Goal: Information Seeking & Learning: Find specific fact

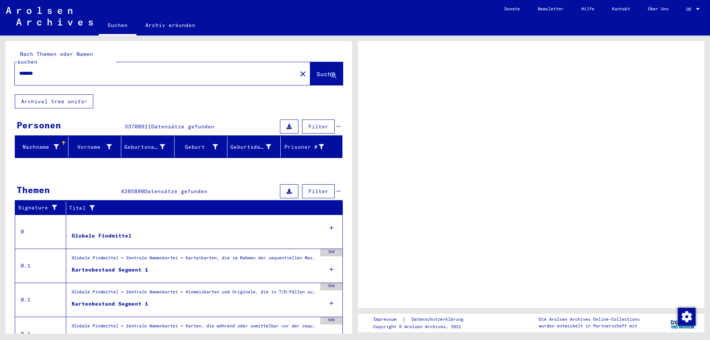
click at [124, 70] on input "*******" at bounding box center [155, 74] width 273 height 8
type input "********"
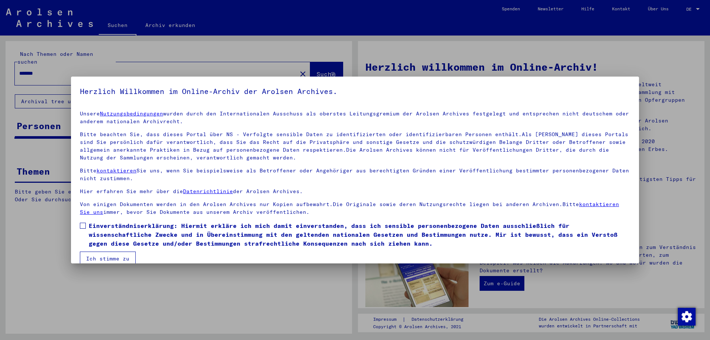
click at [124, 234] on span "Einverständniserklärung: Hiermit erkläre ich mich damit einverstanden, dass ich…" at bounding box center [359, 234] width 541 height 27
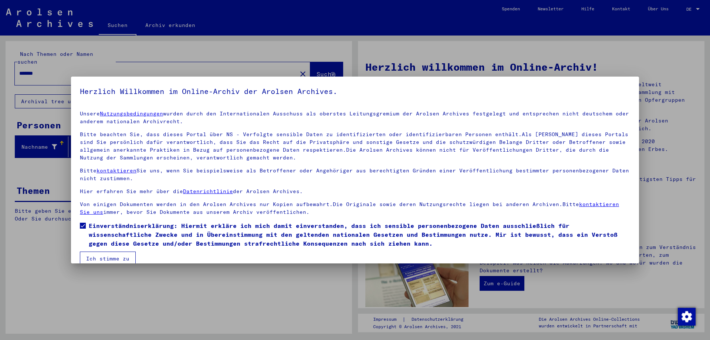
click at [113, 257] on button "Ich stimme zu" at bounding box center [108, 258] width 56 height 14
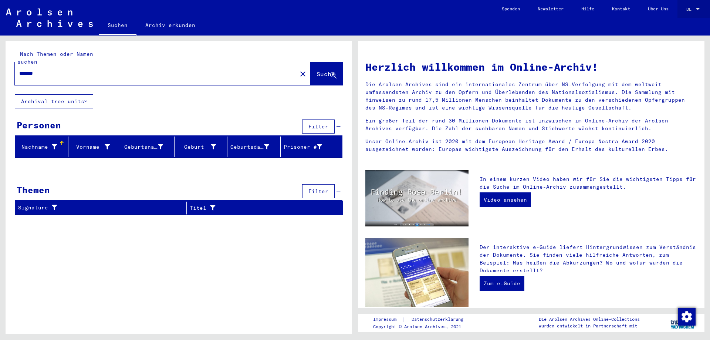
click at [693, 13] on div "DE DE" at bounding box center [693, 7] width 15 height 13
click at [681, 14] on span "English" at bounding box center [679, 13] width 18 height 6
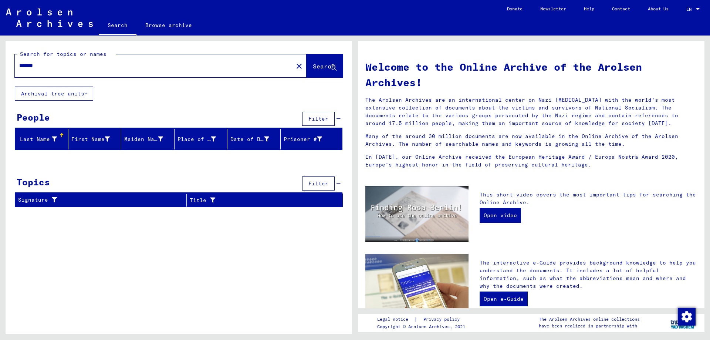
click at [173, 66] on input "*******" at bounding box center [151, 66] width 265 height 8
type input "********"
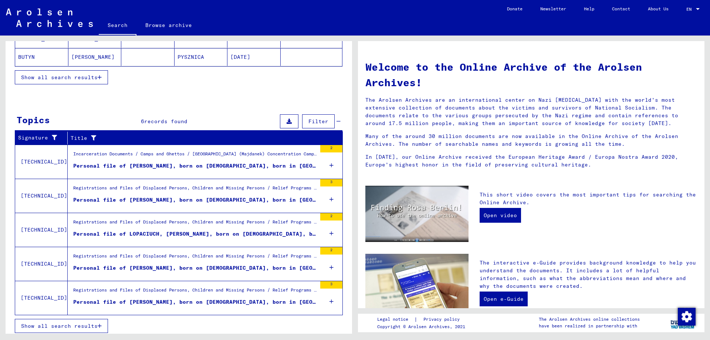
scroll to position [178, 0]
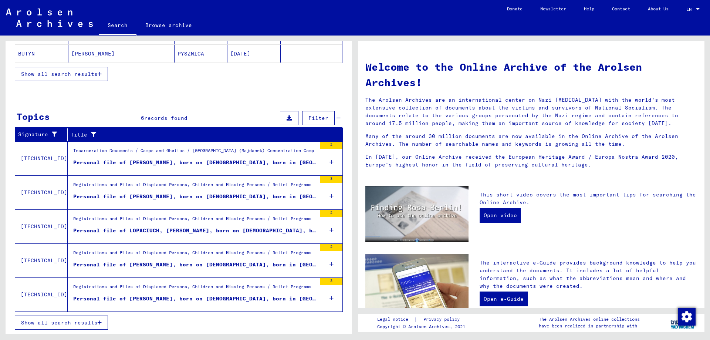
click at [90, 320] on span "Show all search results" at bounding box center [59, 322] width 77 height 7
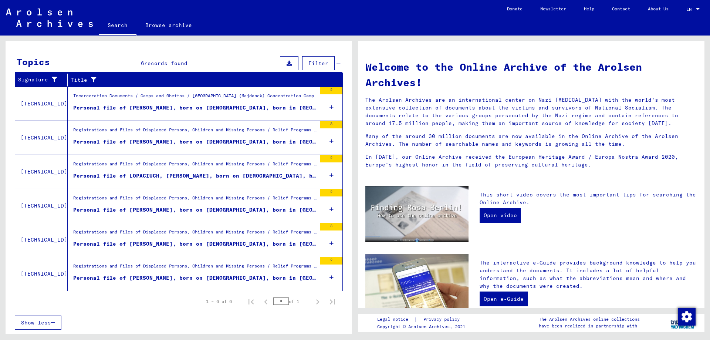
scroll to position [0, 0]
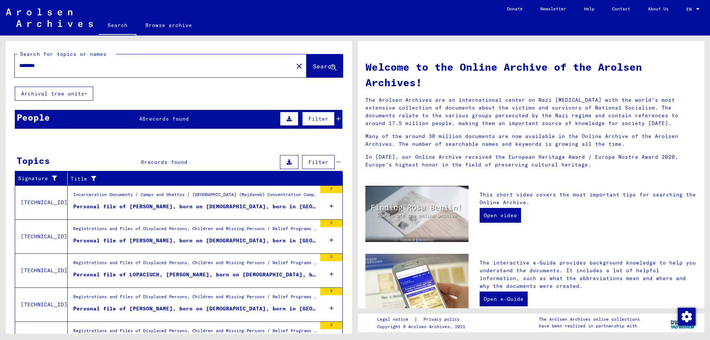
click at [61, 116] on div "People 46 records found Filter" at bounding box center [179, 119] width 328 height 19
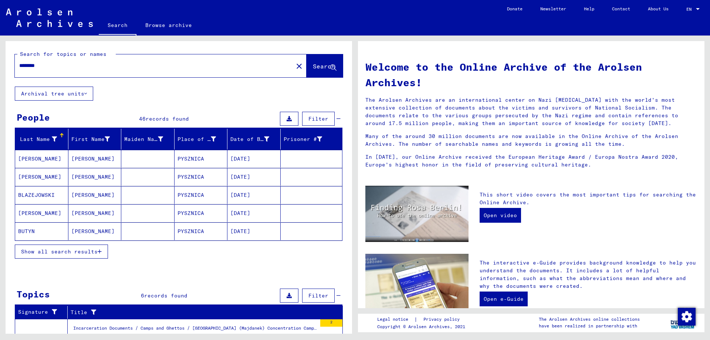
click at [132, 196] on mat-cell at bounding box center [147, 195] width 53 height 18
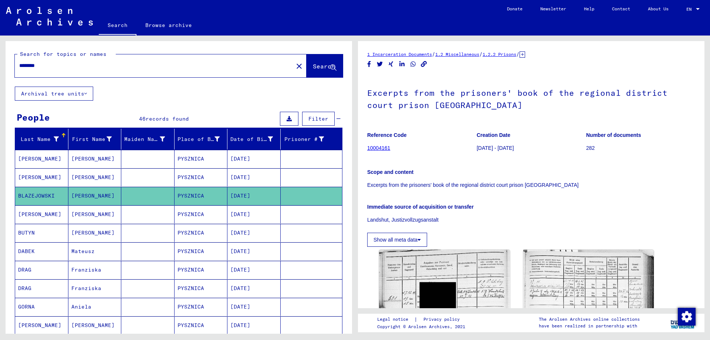
click at [98, 152] on mat-cell "[PERSON_NAME]" at bounding box center [94, 159] width 53 height 18
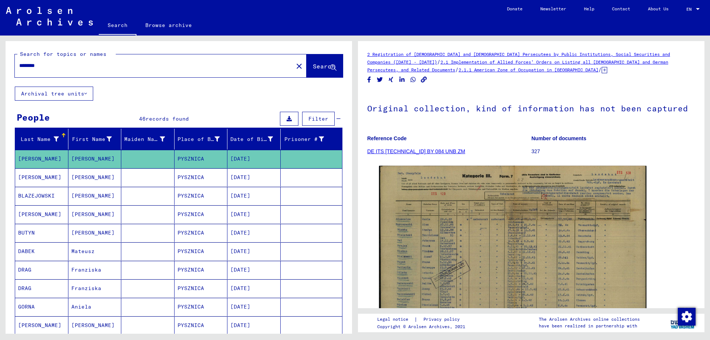
click at [62, 134] on div at bounding box center [63, 135] width 4 height 4
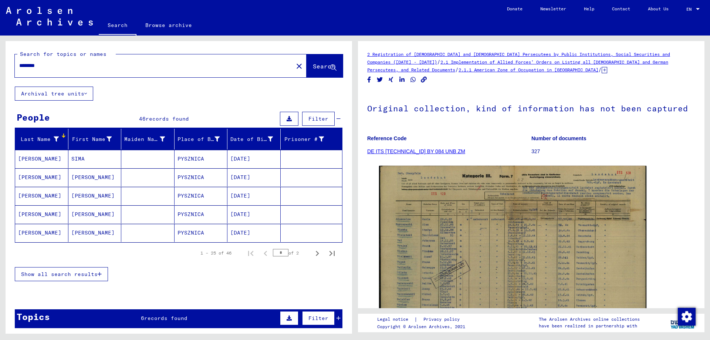
click at [94, 223] on mat-cell "[PERSON_NAME]" at bounding box center [94, 214] width 53 height 18
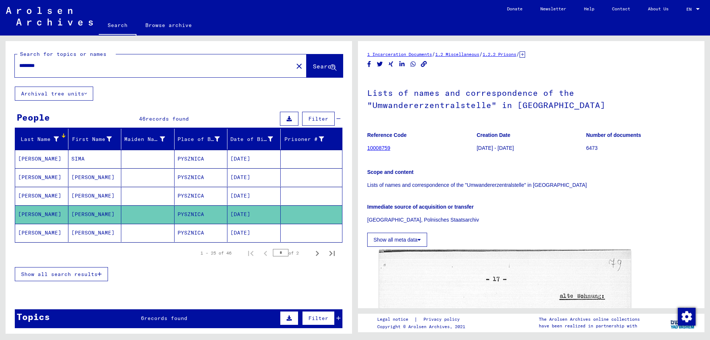
click at [83, 245] on div "1 – 25 of 46 * of 2" at bounding box center [179, 253] width 328 height 21
click at [75, 273] on span "Show all search results" at bounding box center [59, 274] width 77 height 7
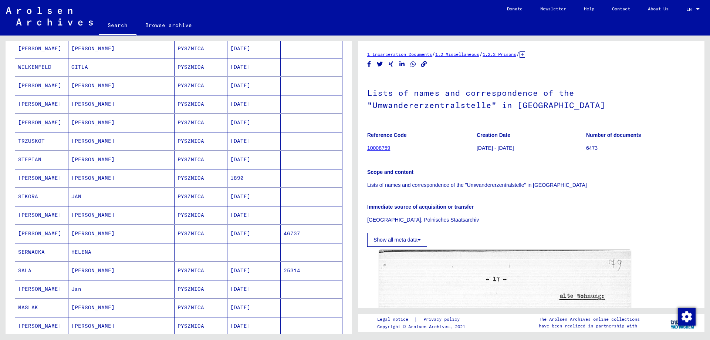
scroll to position [359, 0]
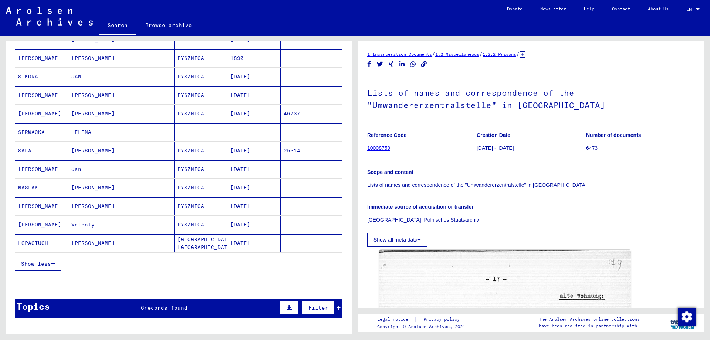
click at [221, 220] on mat-cell "PYSZNICA" at bounding box center [201, 225] width 53 height 18
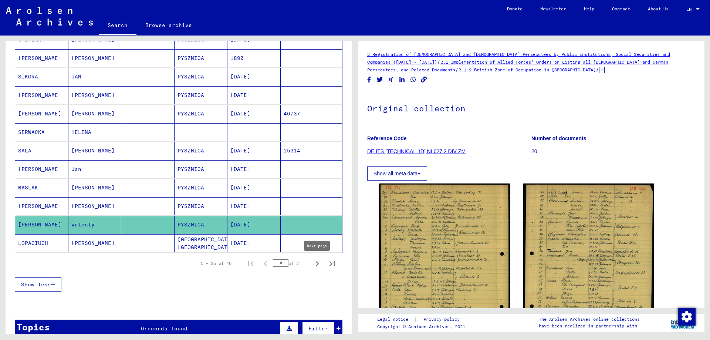
click at [314, 264] on icon "Next page" at bounding box center [317, 263] width 10 height 10
type input "*"
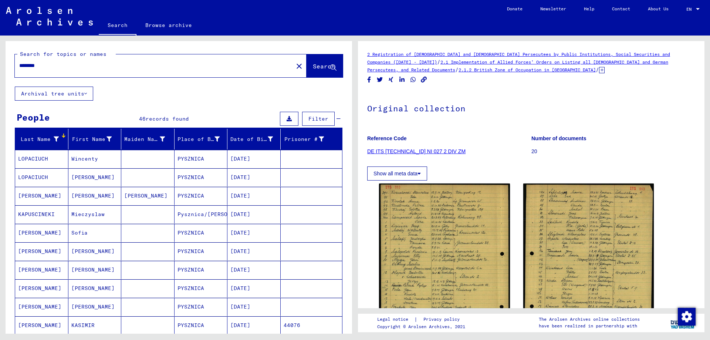
drag, startPoint x: 184, startPoint y: 305, endPoint x: 147, endPoint y: 70, distance: 237.7
drag, startPoint x: 0, startPoint y: 61, endPoint x: 0, endPoint y: 50, distance: 11.1
click at [6, 51] on div "Search for topics or names ******** close Search Archival tree units People 46 …" at bounding box center [179, 190] width 347 height 298
click at [31, 64] on input "********" at bounding box center [154, 66] width 270 height 8
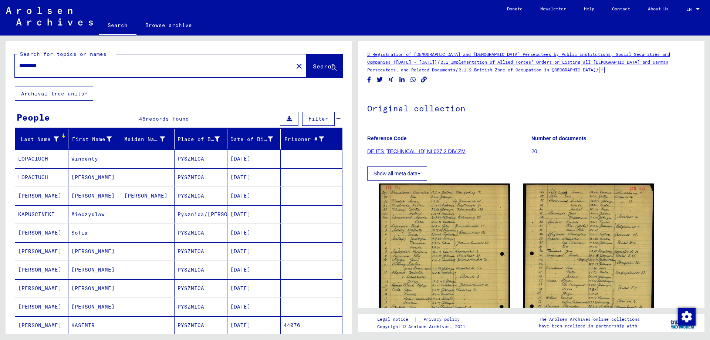
type input "*********"
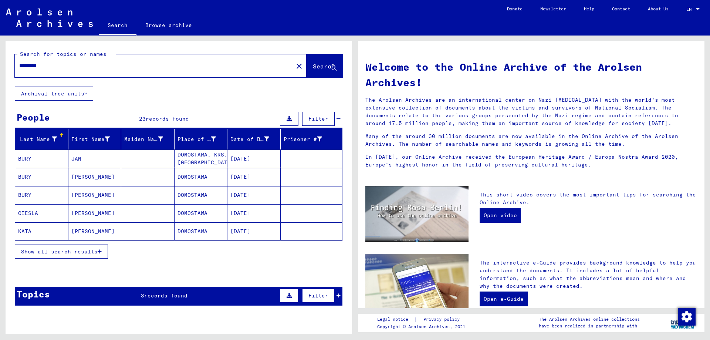
click at [102, 299] on div "Topics 3 records found Filter" at bounding box center [179, 296] width 328 height 19
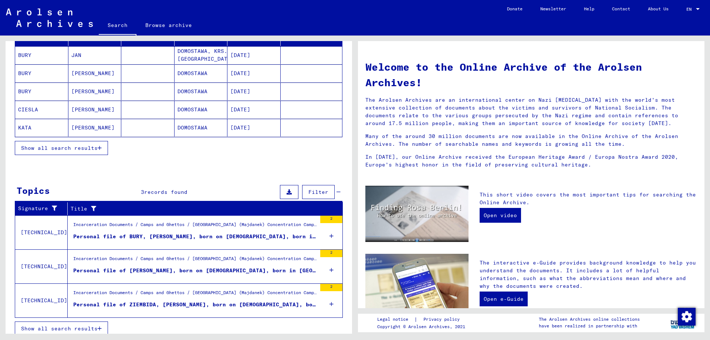
scroll to position [24, 0]
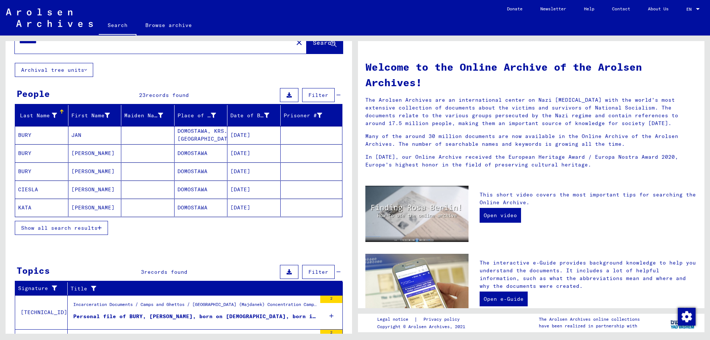
click at [78, 236] on div "Show all search results" at bounding box center [179, 227] width 328 height 21
click at [74, 233] on button "Show all search results" at bounding box center [61, 228] width 93 height 14
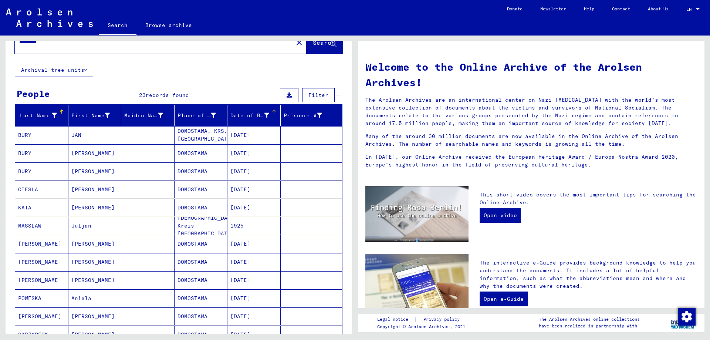
click at [275, 110] on div at bounding box center [274, 109] width 4 height 1
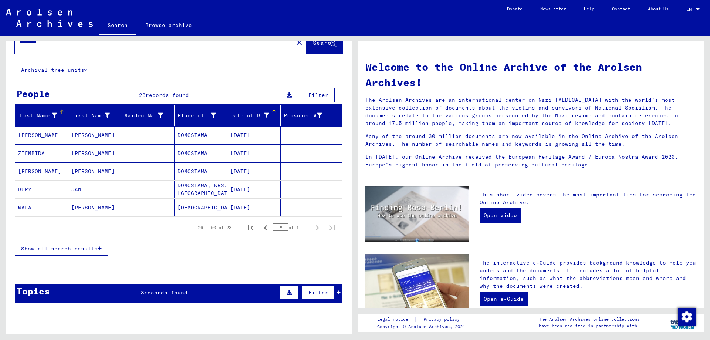
click at [61, 109] on div at bounding box center [62, 109] width 4 height 1
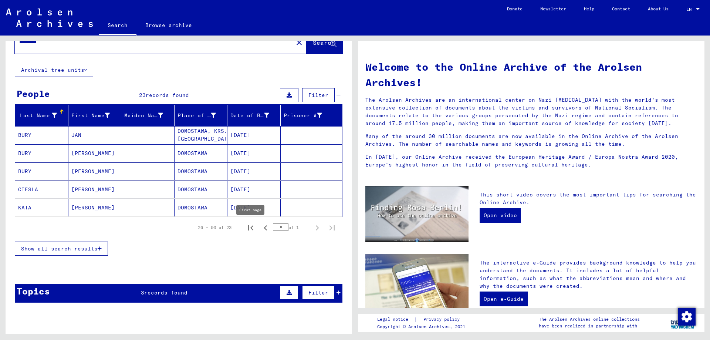
click at [252, 227] on icon "First page" at bounding box center [251, 228] width 10 height 10
type input "*"
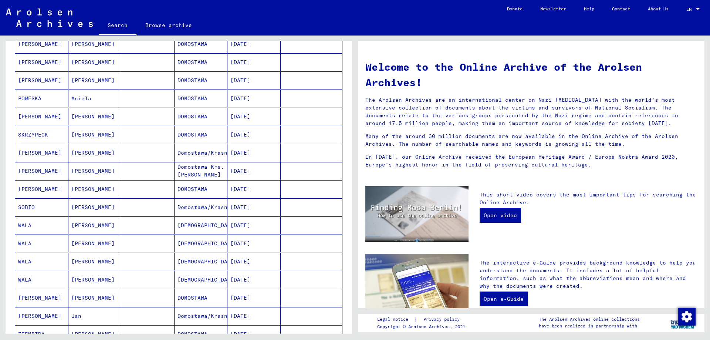
scroll to position [383, 0]
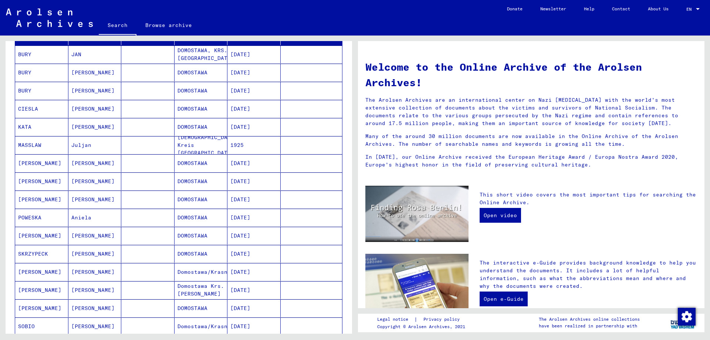
drag, startPoint x: 146, startPoint y: 209, endPoint x: 128, endPoint y: 196, distance: 22.2
